Goal: Task Accomplishment & Management: Manage account settings

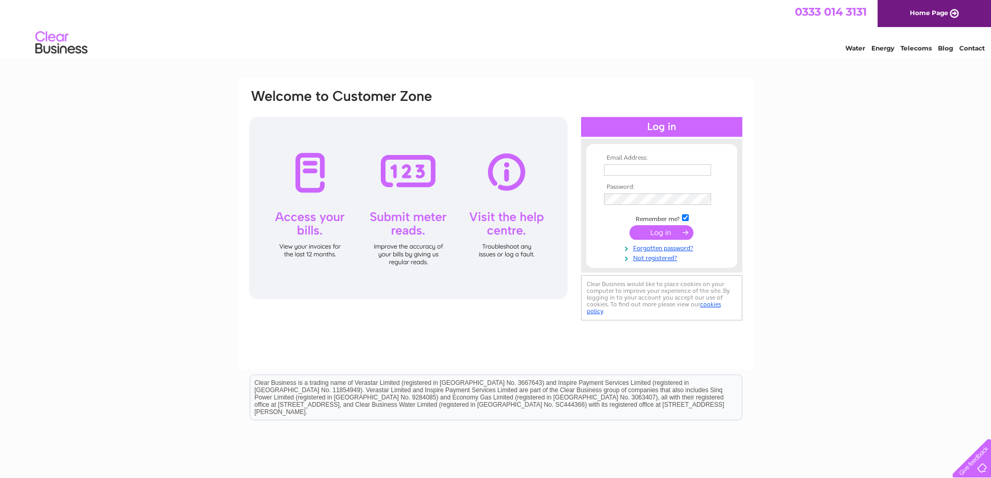
type input "ally@dunvegancastle.com"
click at [672, 235] on input "submit" at bounding box center [662, 232] width 64 height 15
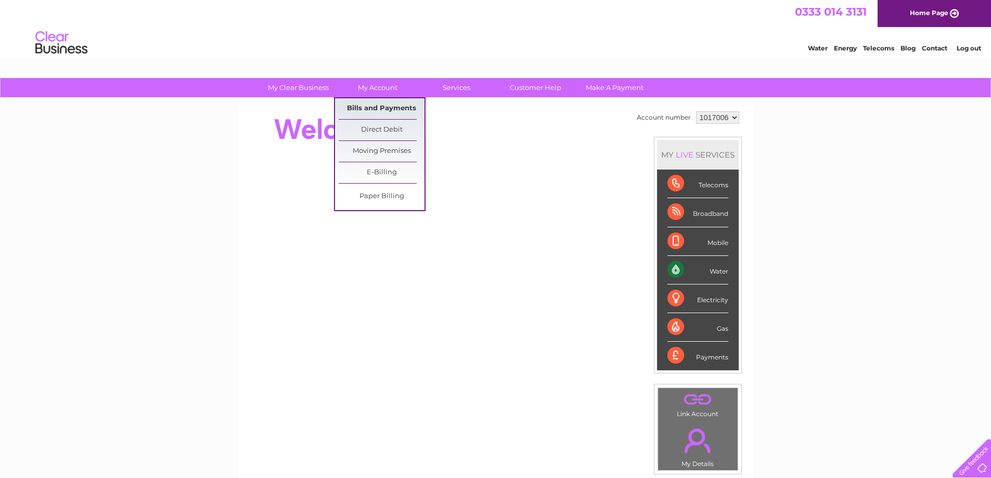
click at [376, 107] on link "Bills and Payments" at bounding box center [382, 108] width 86 height 21
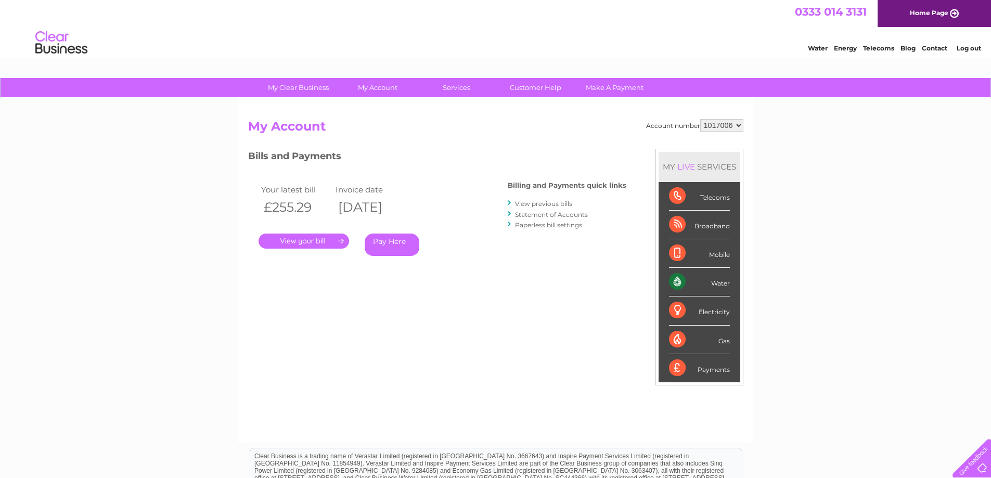
click at [540, 217] on link "Statement of Accounts" at bounding box center [551, 215] width 73 height 8
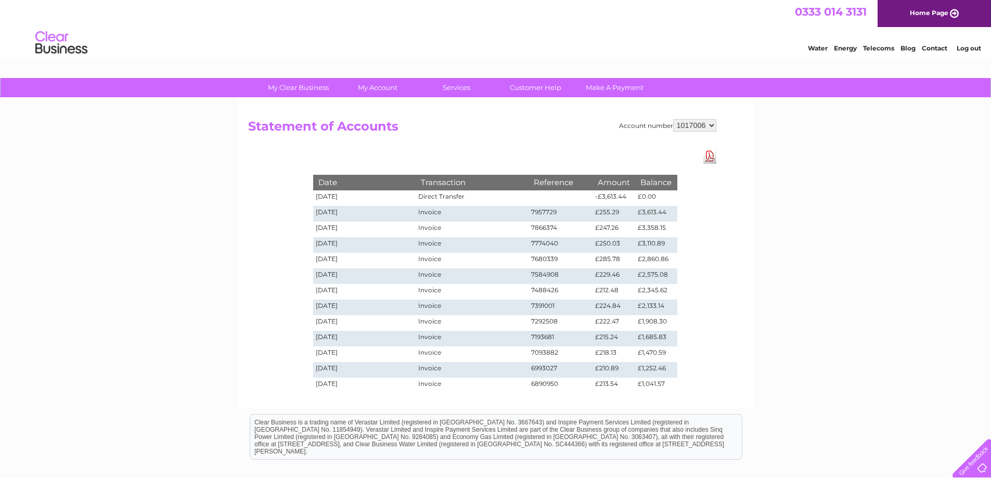
click at [709, 157] on link "Download Pdf" at bounding box center [710, 156] width 13 height 15
